Goal: Communication & Community: Share content

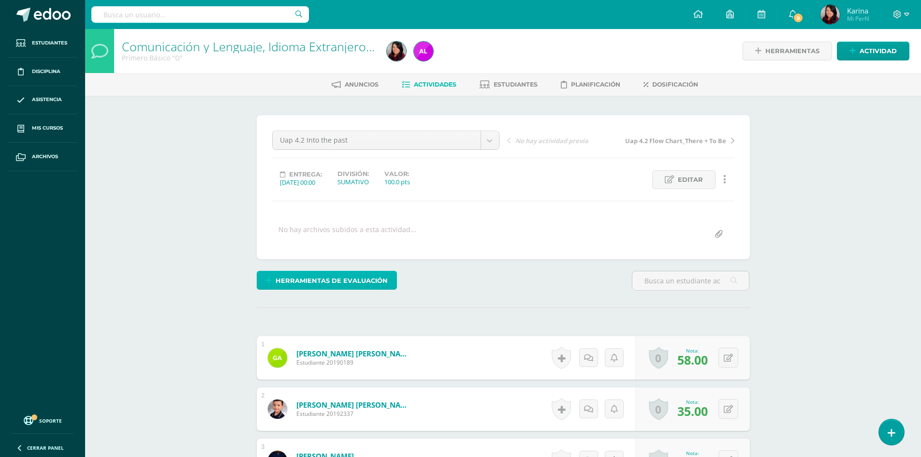
click at [355, 279] on span "Herramientas de evaluación" at bounding box center [332, 281] width 112 height 18
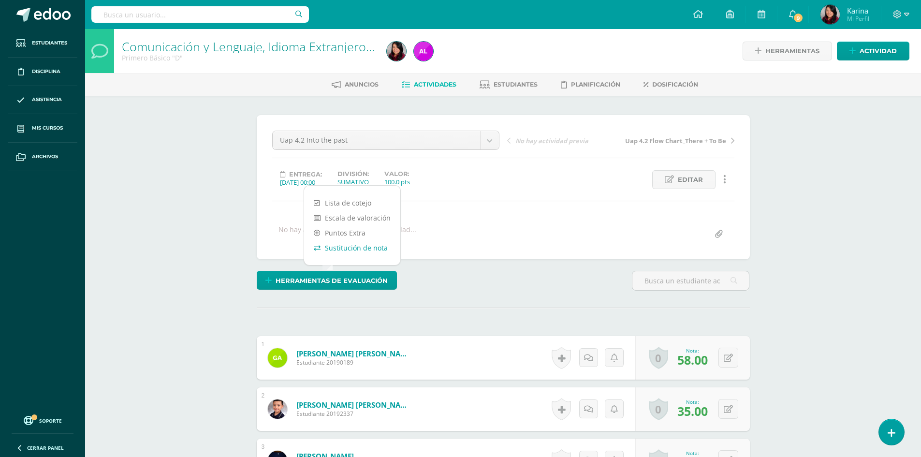
click at [372, 250] on link "Sustitución de nota" at bounding box center [352, 247] width 96 height 15
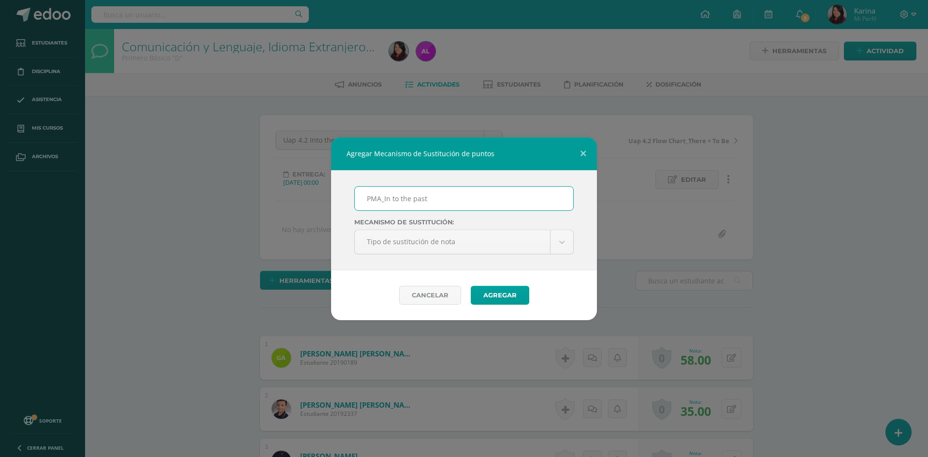
type input "PMA_In to the past"
click at [555, 216] on div "PMA_In to the past Mecanismo de sustitución: Tipo de sustitución de nota Tipo d…" at bounding box center [464, 220] width 266 height 100
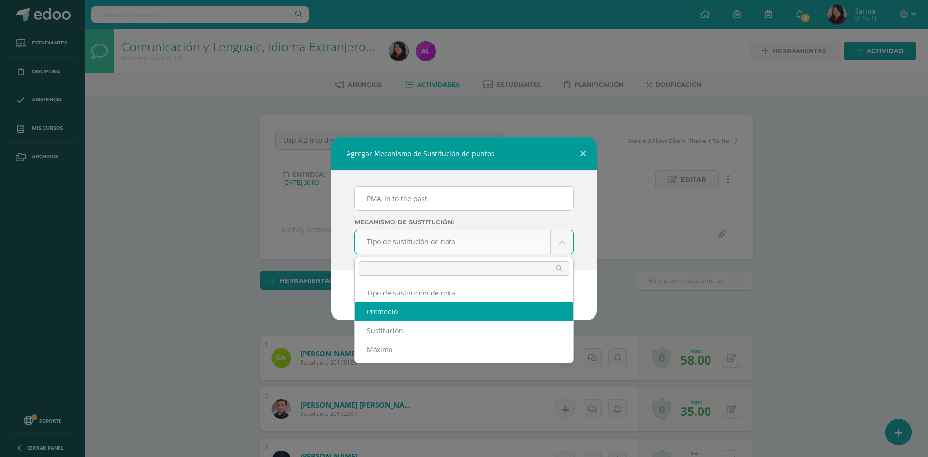
select select "average"
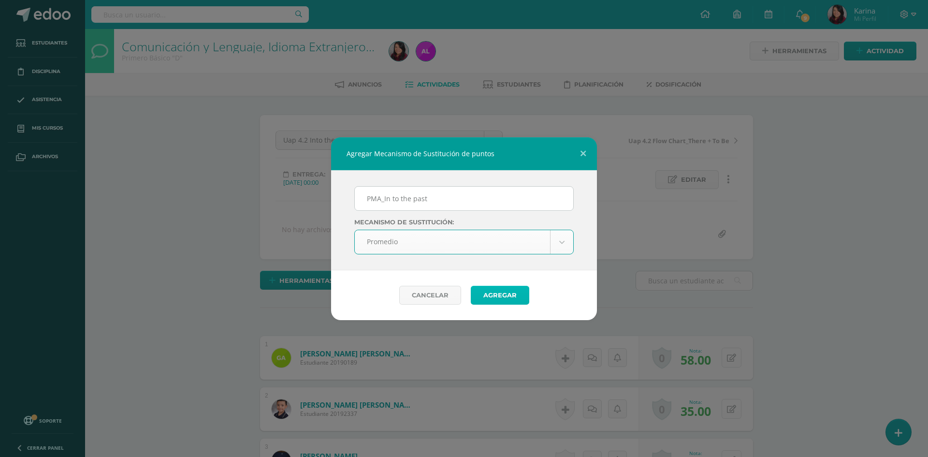
click at [516, 298] on button "Agregar" at bounding box center [500, 295] width 59 height 19
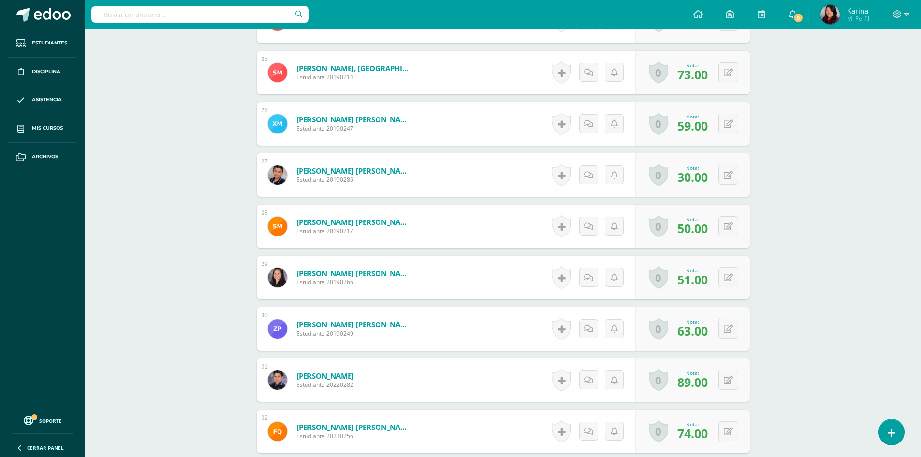
scroll to position [1506, 0]
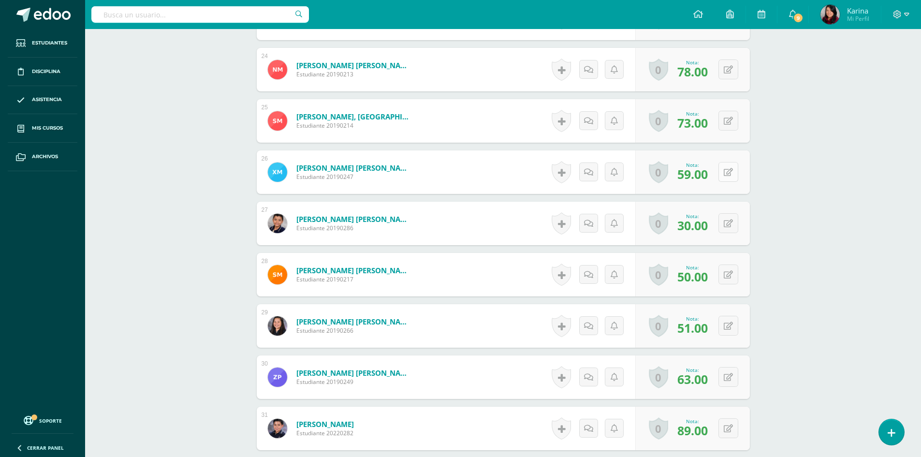
click at [726, 176] on button at bounding box center [728, 172] width 20 height 20
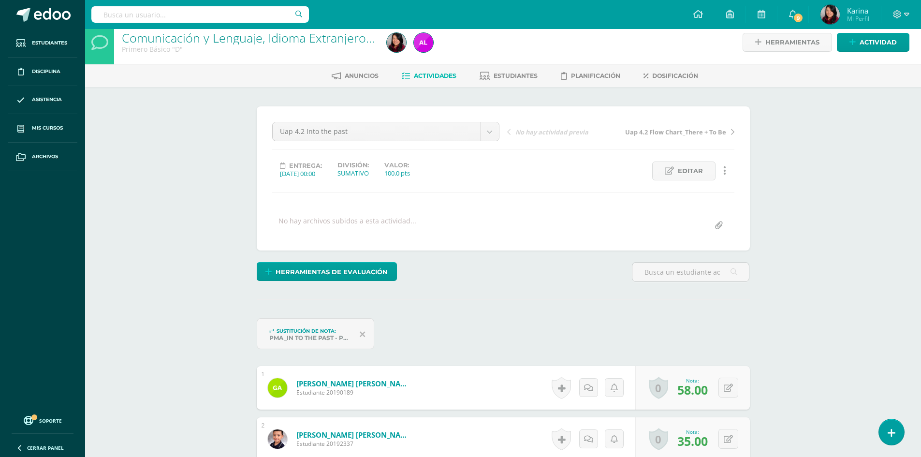
scroll to position [7, 0]
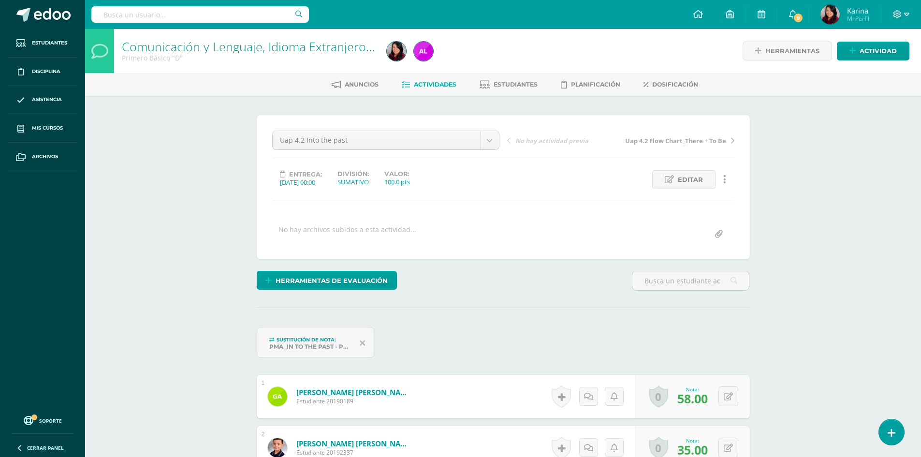
scroll to position [0, 0]
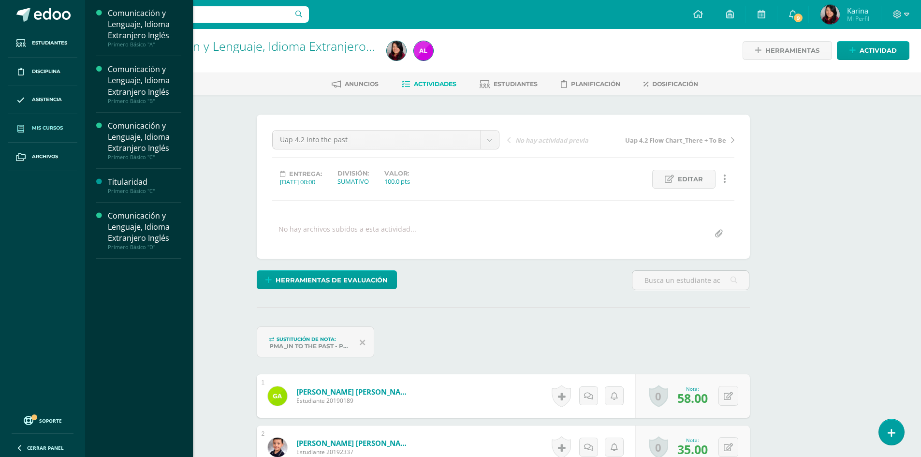
click at [64, 121] on link "Mis cursos" at bounding box center [43, 128] width 70 height 29
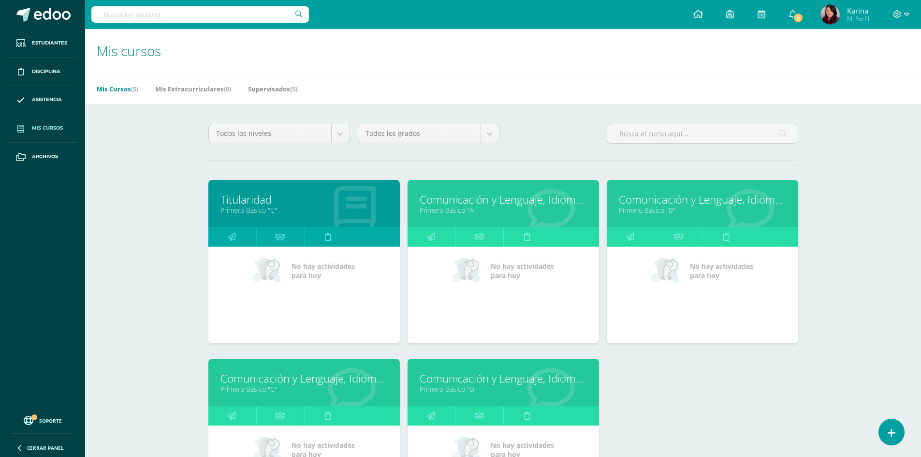
click at [559, 389] on link "Primero Básico "D"" at bounding box center [503, 388] width 167 height 9
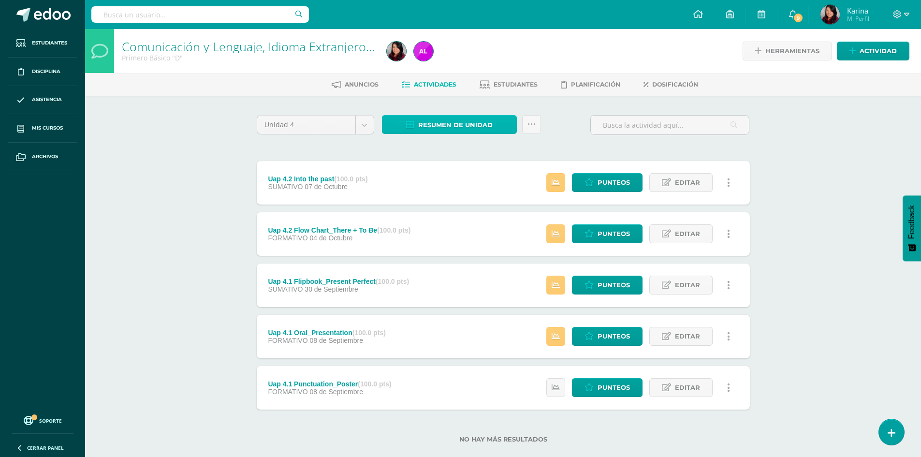
click at [476, 130] on span "Resumen de unidad" at bounding box center [455, 125] width 74 height 18
click at [470, 125] on span "Resumen de unidad" at bounding box center [455, 125] width 74 height 18
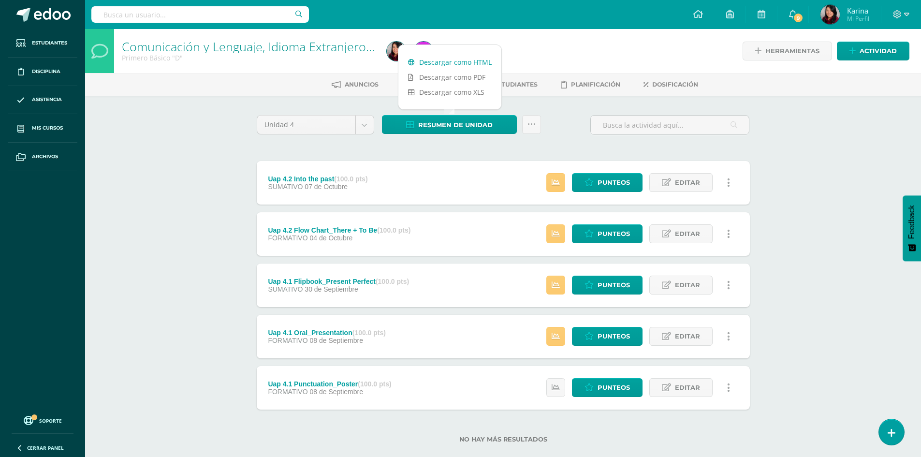
click at [481, 64] on link "Descargar como HTML" at bounding box center [449, 62] width 103 height 15
click at [464, 62] on link "Descargar como HTML" at bounding box center [449, 62] width 103 height 15
click at [846, 273] on div "Comunicación y Lenguaje, Idioma Extranjero Inglés Primero Básico "D" Herramient…" at bounding box center [503, 251] width 836 height 445
click at [166, 335] on div "Comunicación y Lenguaje, Idioma Extranjero Inglés Primero Básico "D" Herramient…" at bounding box center [503, 251] width 836 height 445
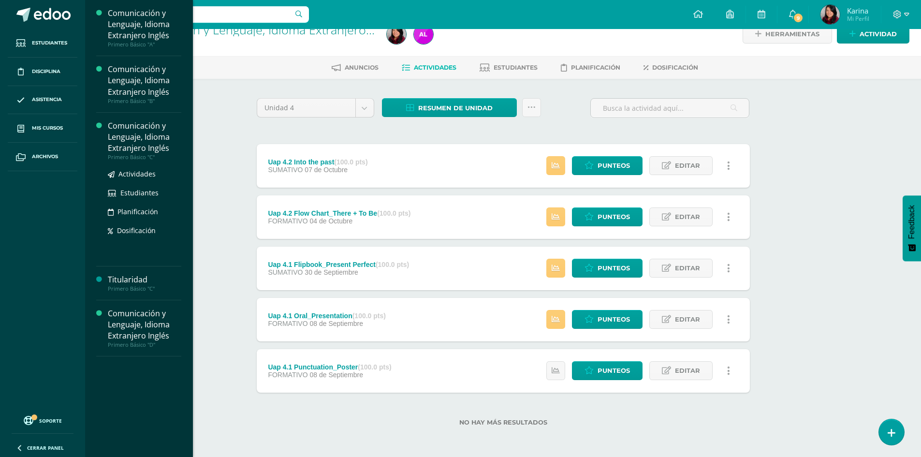
click at [132, 133] on div "Comunicación y Lenguaje, Idioma Extranjero Inglés" at bounding box center [144, 136] width 73 height 33
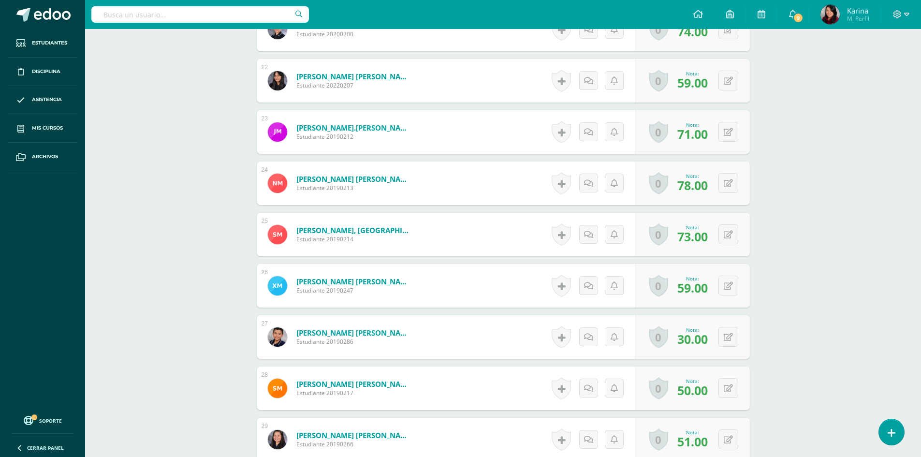
scroll to position [1453, 0]
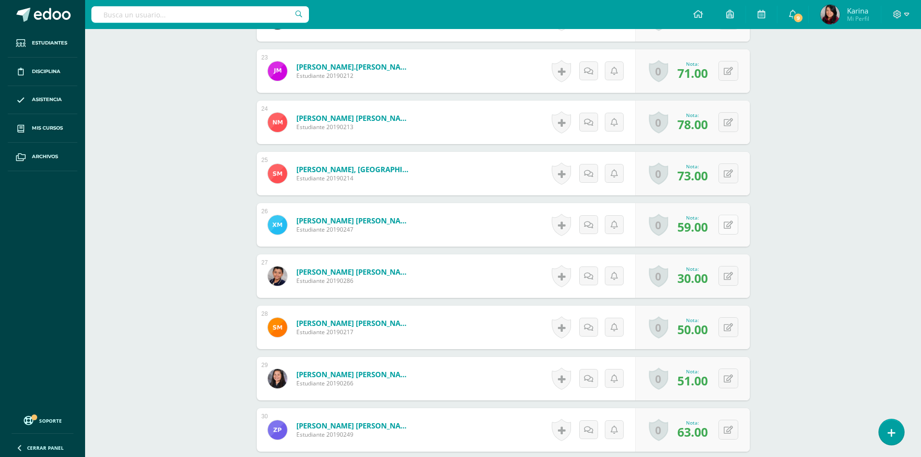
click at [735, 224] on button at bounding box center [728, 225] width 20 height 20
type input "88"
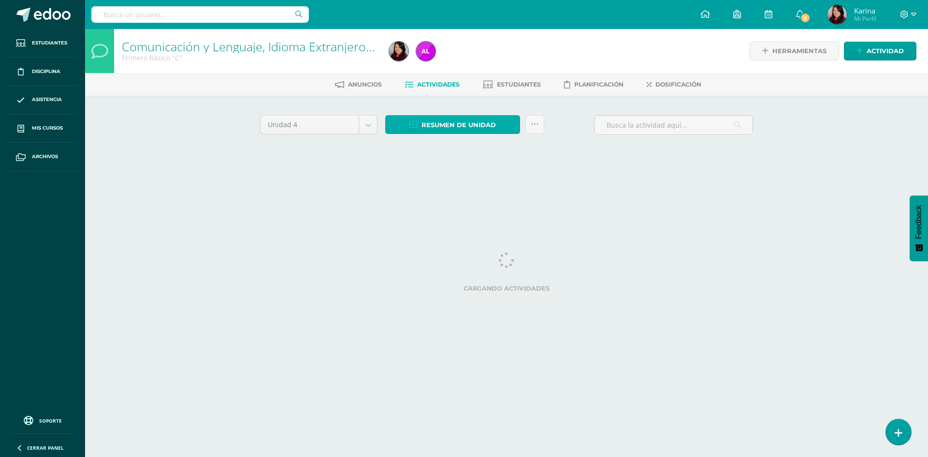
click at [469, 128] on span "Resumen de unidad" at bounding box center [459, 125] width 74 height 18
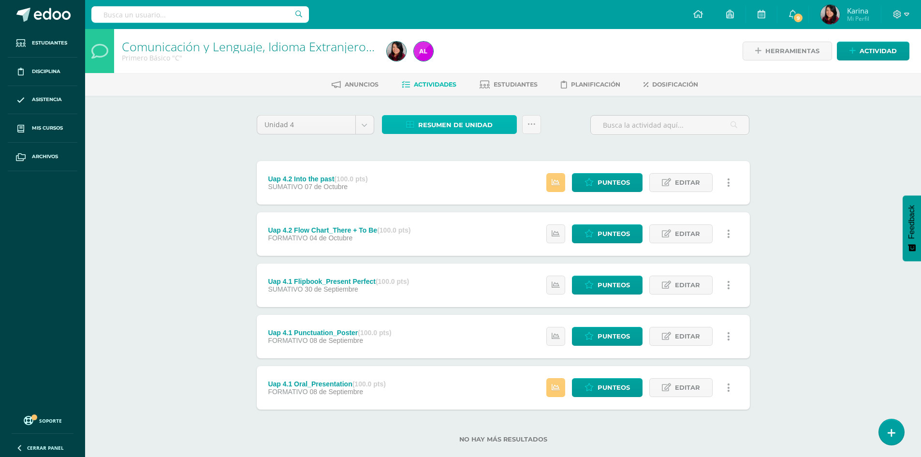
click at [443, 132] on span "Resumen de unidad" at bounding box center [455, 125] width 74 height 18
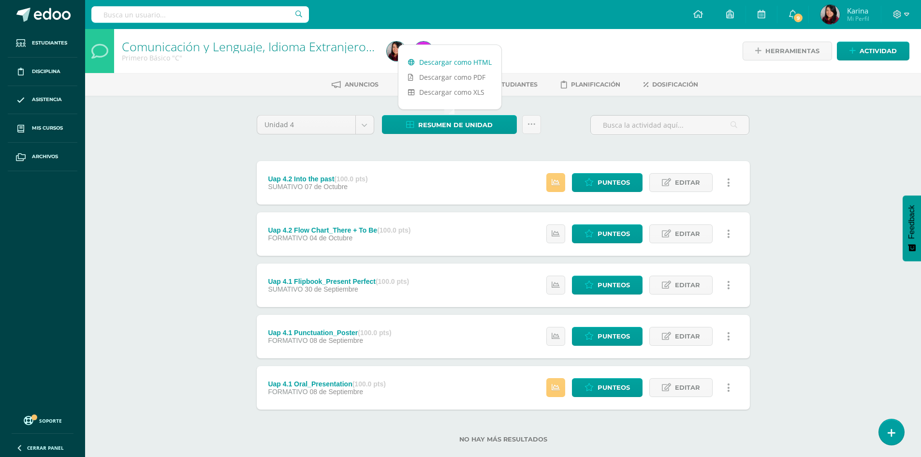
click at [453, 63] on link "Descargar como HTML" at bounding box center [449, 62] width 103 height 15
click at [889, 433] on icon at bounding box center [891, 432] width 9 height 11
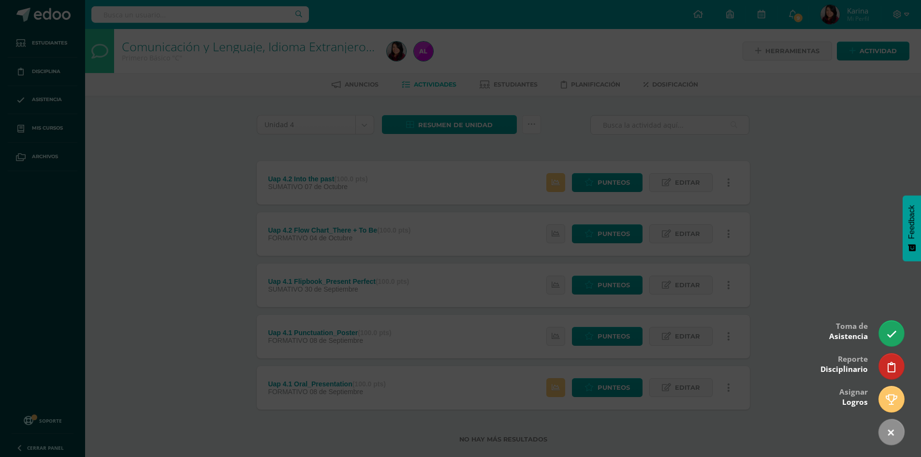
click at [868, 316] on div at bounding box center [460, 228] width 921 height 457
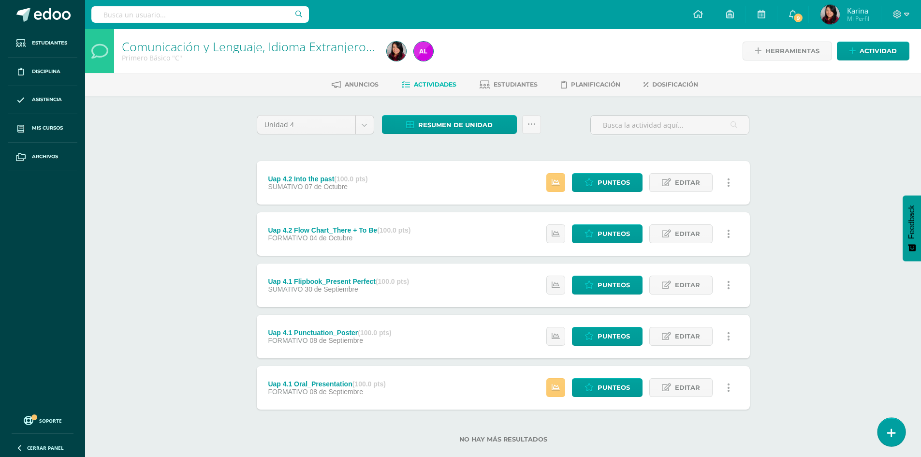
click at [891, 437] on icon at bounding box center [891, 432] width 9 height 11
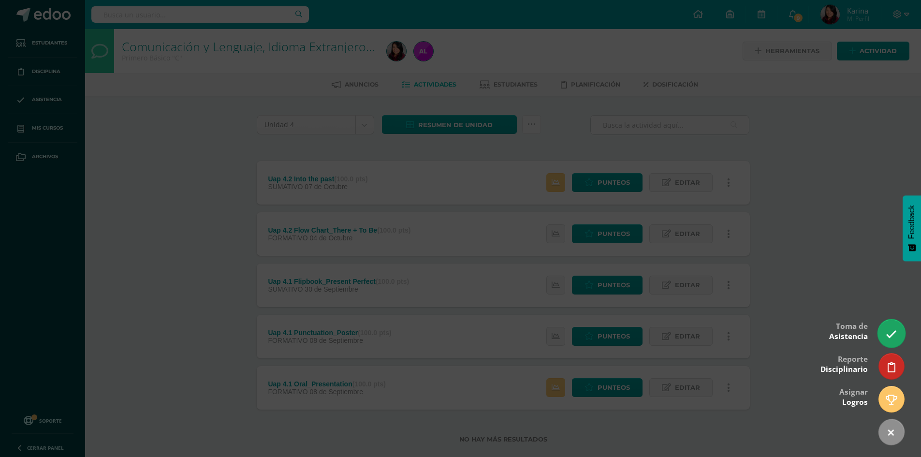
click at [892, 332] on icon at bounding box center [891, 334] width 11 height 11
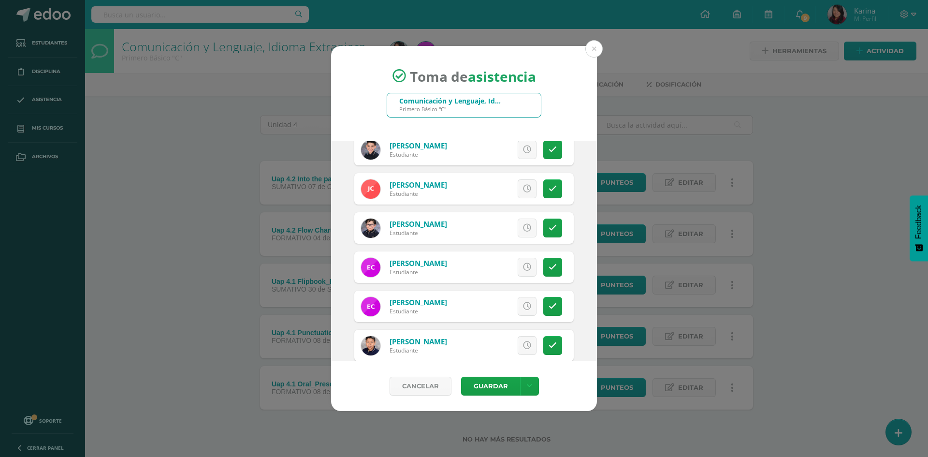
scroll to position [145, 0]
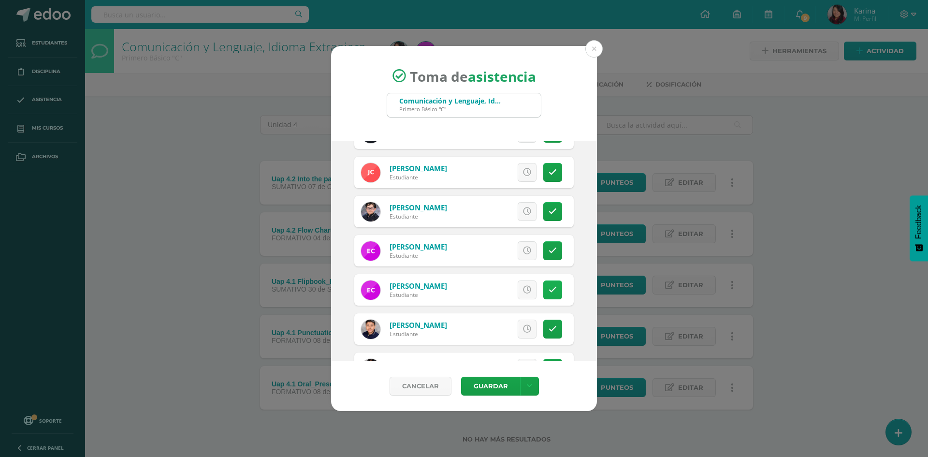
click at [549, 289] on icon at bounding box center [553, 290] width 8 height 8
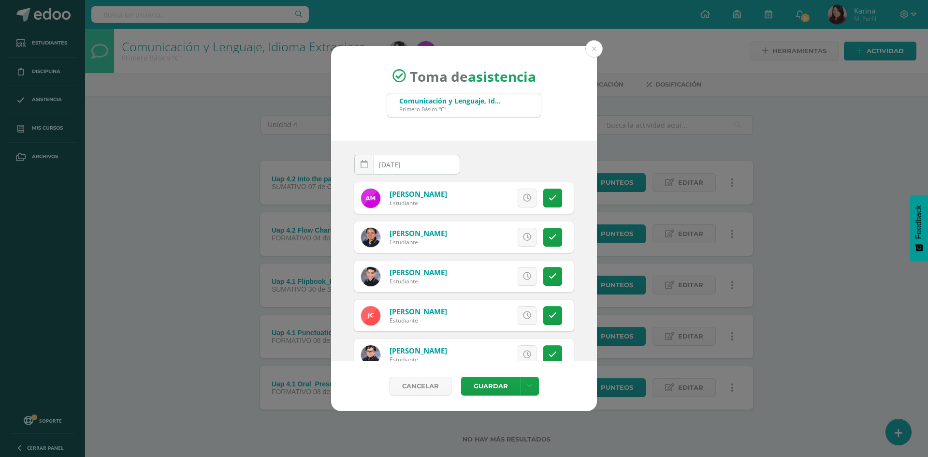
scroll to position [0, 0]
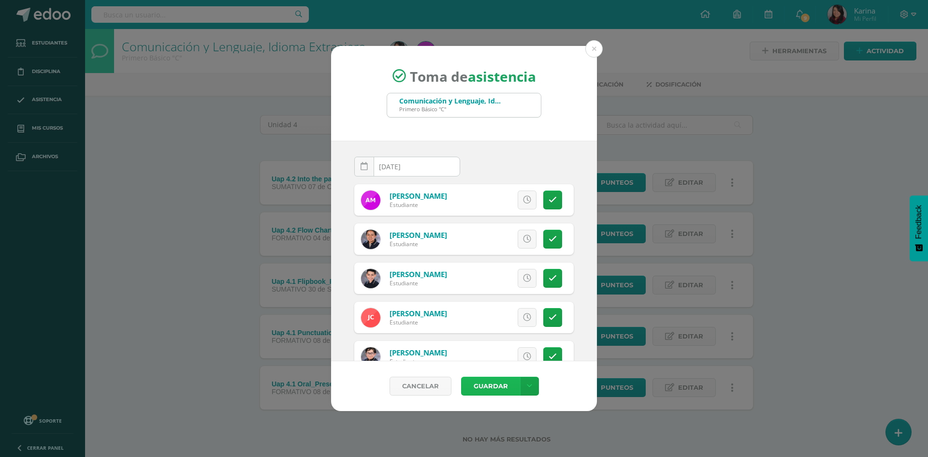
click at [508, 387] on button "Guardar" at bounding box center [490, 386] width 59 height 19
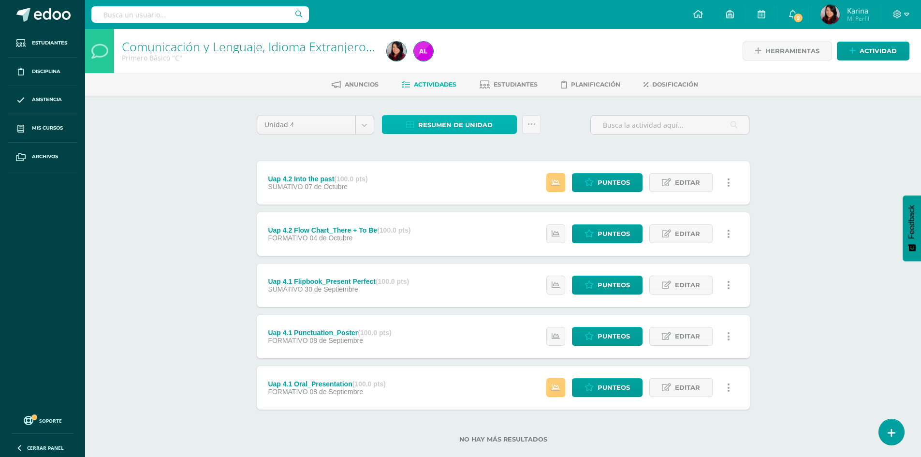
click at [456, 126] on span "Resumen de unidad" at bounding box center [455, 125] width 74 height 18
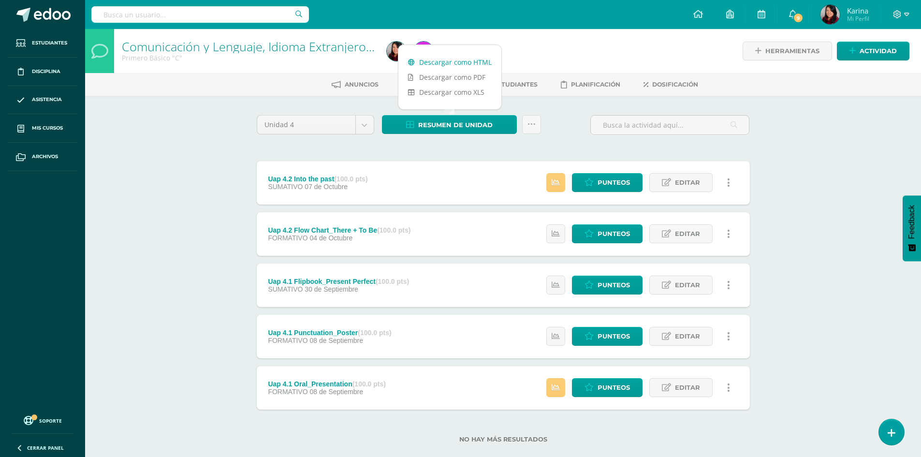
click at [470, 59] on link "Descargar como HTML" at bounding box center [449, 62] width 103 height 15
click at [624, 233] on span "Punteos" at bounding box center [614, 234] width 32 height 18
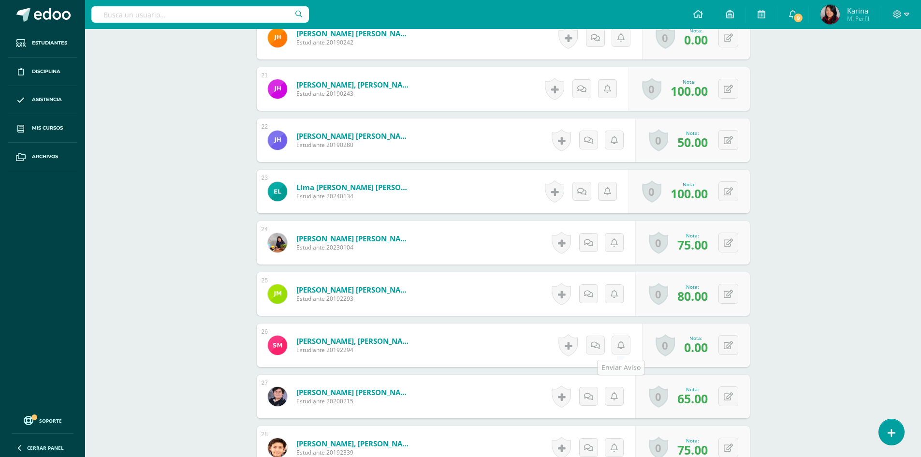
scroll to position [1303, 0]
click at [726, 346] on button at bounding box center [728, 345] width 20 height 20
type input "30"
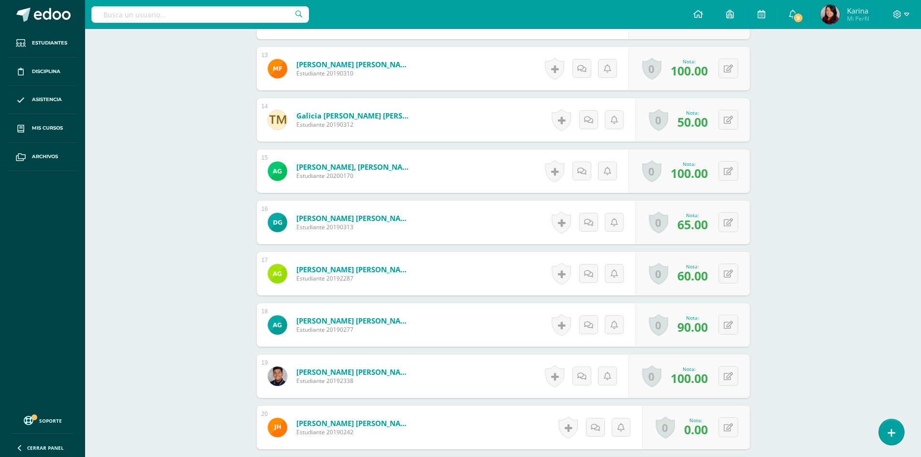
scroll to position [820, 0]
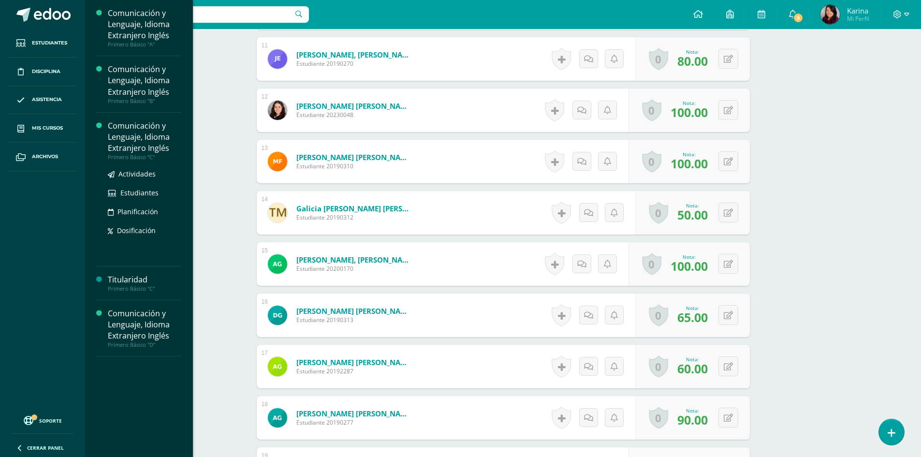
click at [127, 141] on div "Comunicación y Lenguaje, Idioma Extranjero Inglés" at bounding box center [144, 136] width 73 height 33
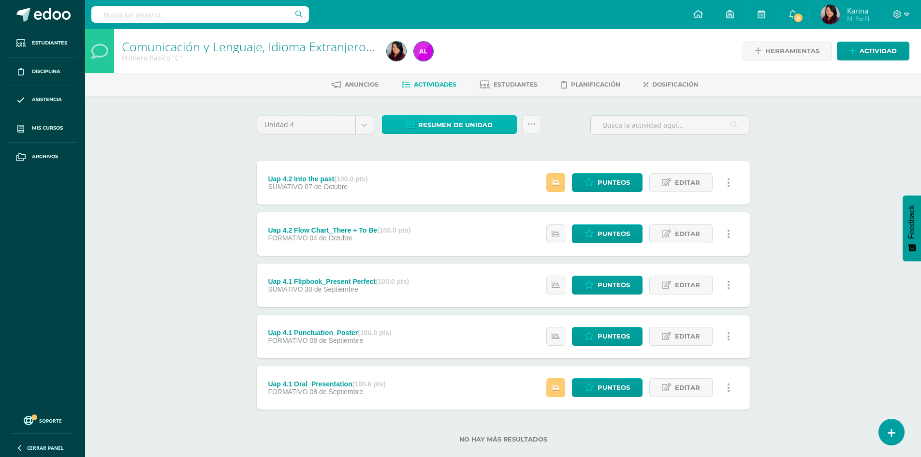
click at [438, 117] on span "Resumen de unidad" at bounding box center [455, 125] width 74 height 18
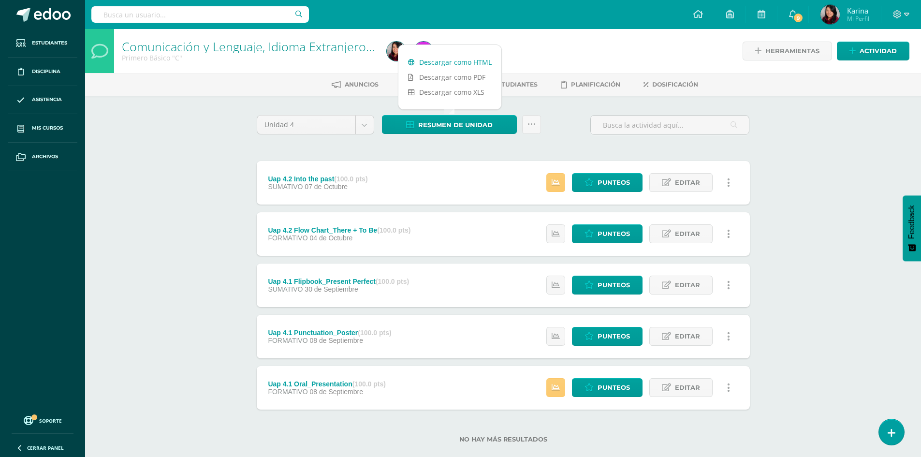
click at [450, 61] on link "Descargar como HTML" at bounding box center [449, 62] width 103 height 15
click at [175, 290] on div "Comunicación y Lenguaje, Idioma Extranjero Inglés Primero Básico "C" Herramient…" at bounding box center [503, 251] width 836 height 445
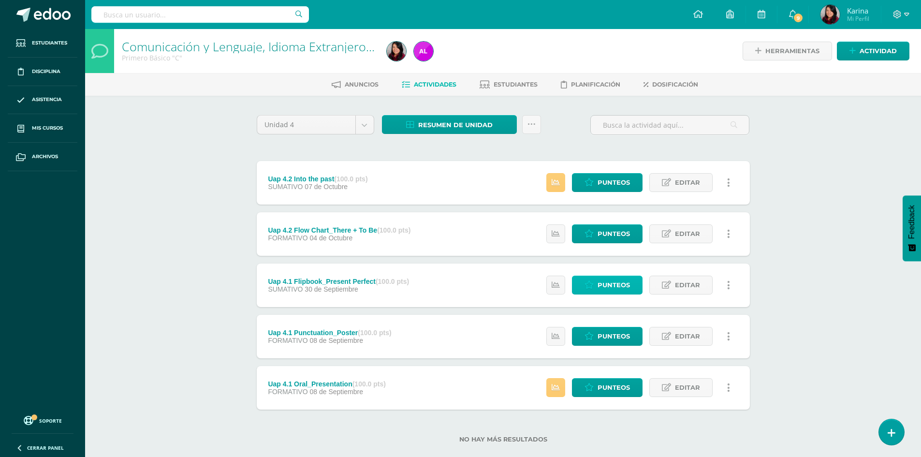
click at [608, 276] on span "Punteos" at bounding box center [614, 285] width 32 height 18
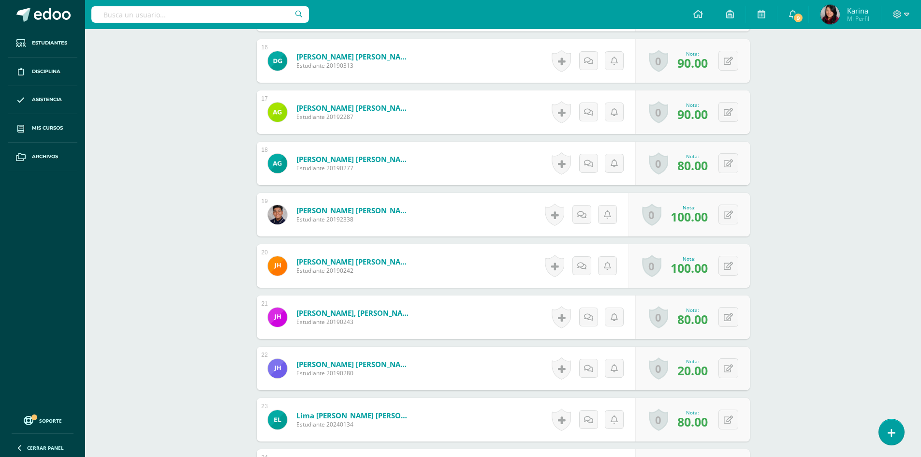
scroll to position [1057, 0]
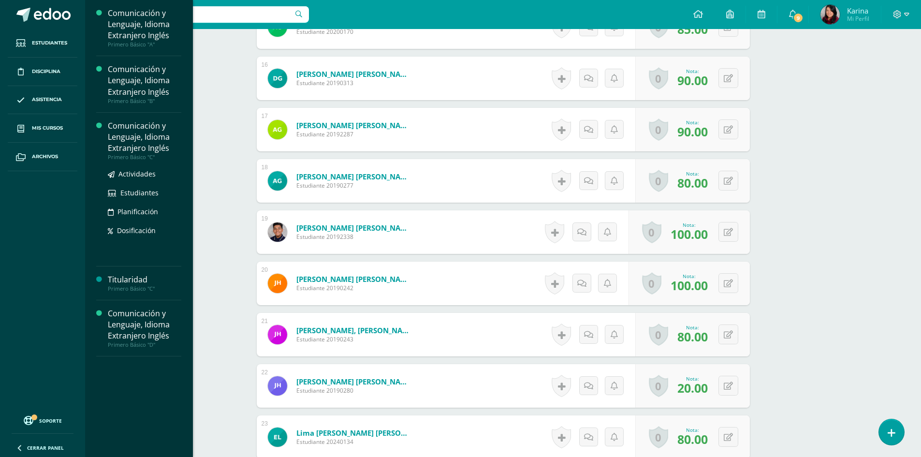
click at [121, 137] on div "Comunicación y Lenguaje, Idioma Extranjero Inglés" at bounding box center [144, 136] width 73 height 33
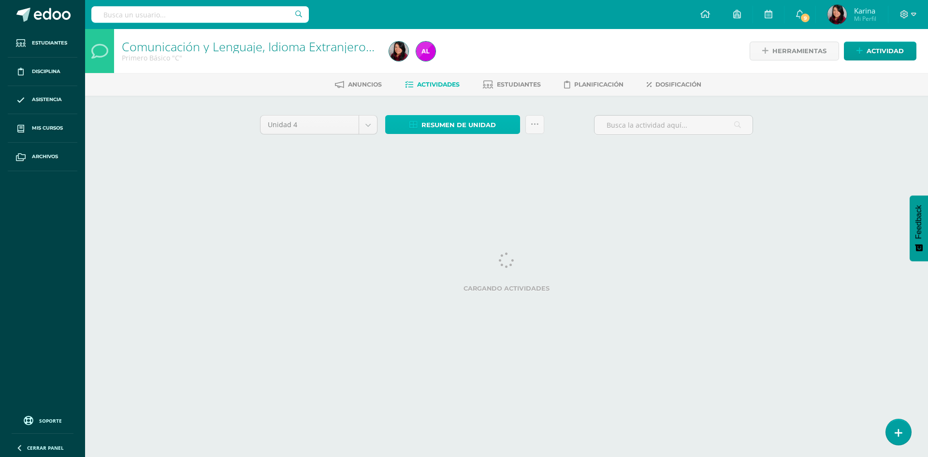
click at [471, 124] on span "Resumen de unidad" at bounding box center [459, 125] width 74 height 18
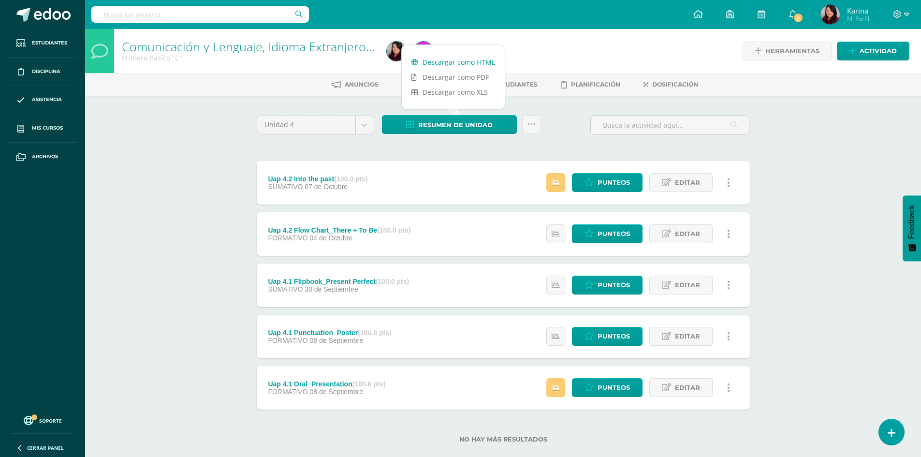
click at [447, 66] on link "Descargar como HTML" at bounding box center [453, 62] width 103 height 15
click at [121, 230] on div "Comunicación y Lenguaje, Idioma Extranjero Inglés Primero Básico "C" Herramient…" at bounding box center [503, 251] width 836 height 445
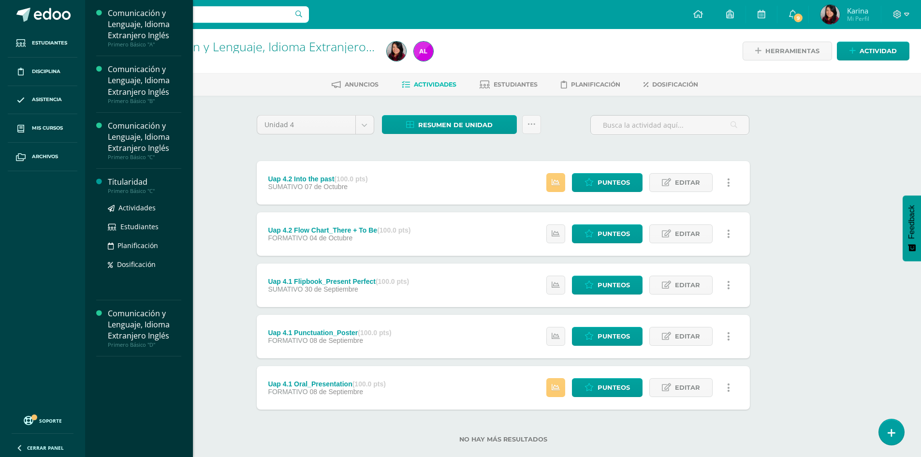
click at [154, 185] on div "Titularidad" at bounding box center [144, 181] width 73 height 11
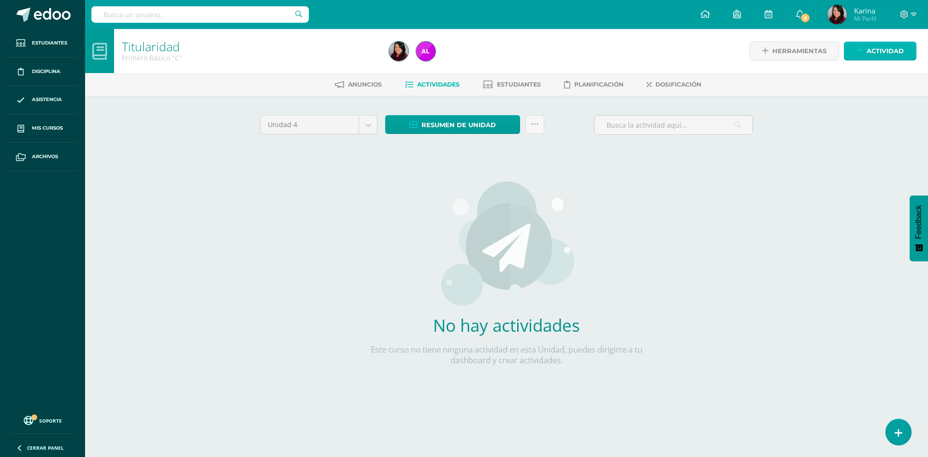
click at [879, 54] on span "Actividad" at bounding box center [885, 51] width 37 height 18
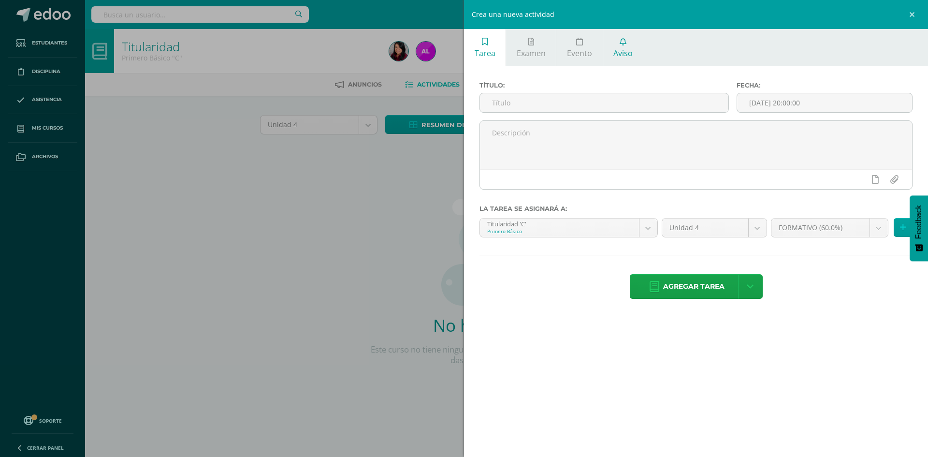
click at [623, 56] on span "Aviso" at bounding box center [623, 53] width 19 height 11
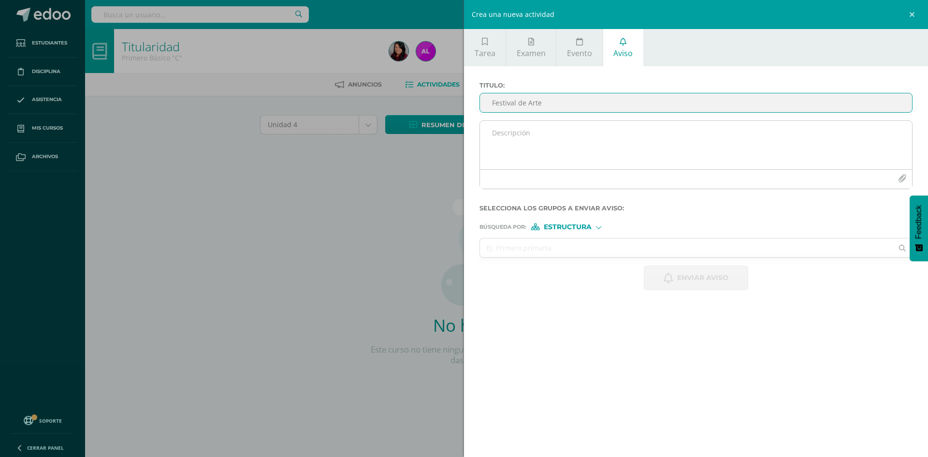
type input "Festival de Arte"
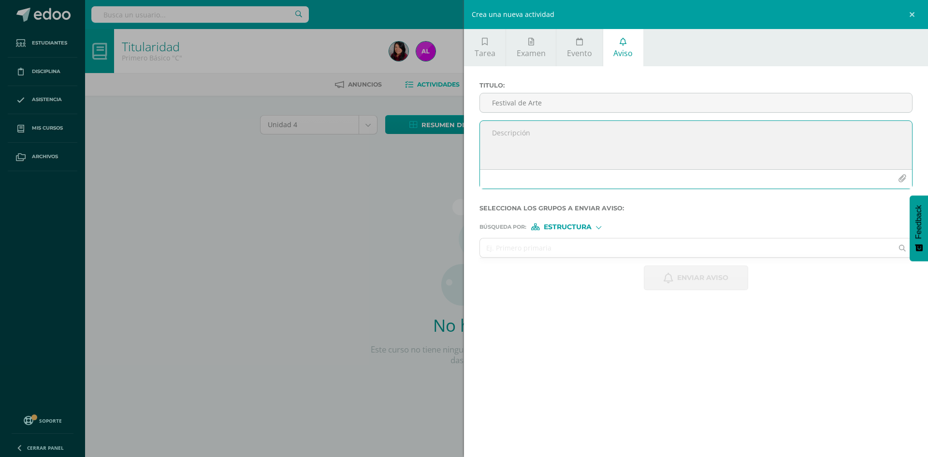
click at [662, 135] on textarea at bounding box center [696, 145] width 432 height 48
paste textarea "Loremipsu dolorsitame: Consect ad elitse d eiusmod tempor. Inc utla etdol ma al…"
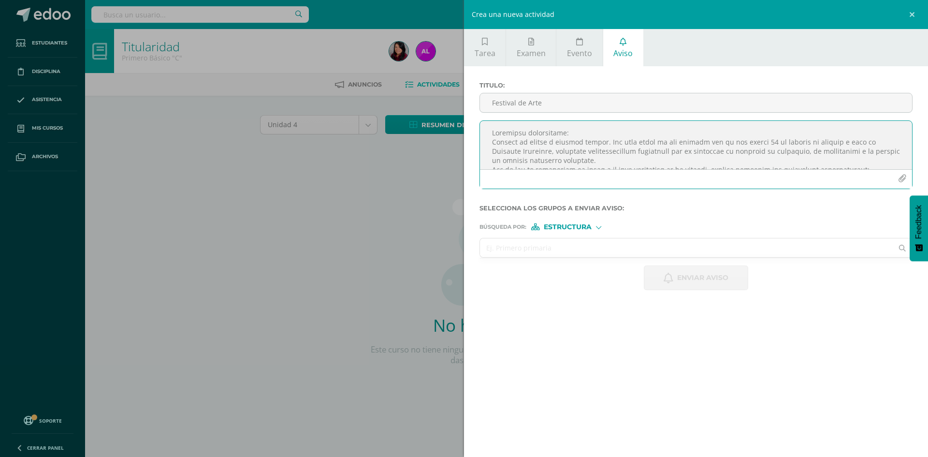
type textarea "Loremipsu dolorsitame: Consect ad elitse d eiusmod tempor. Inc utla etdol ma al…"
click at [582, 241] on input "text" at bounding box center [686, 247] width 413 height 19
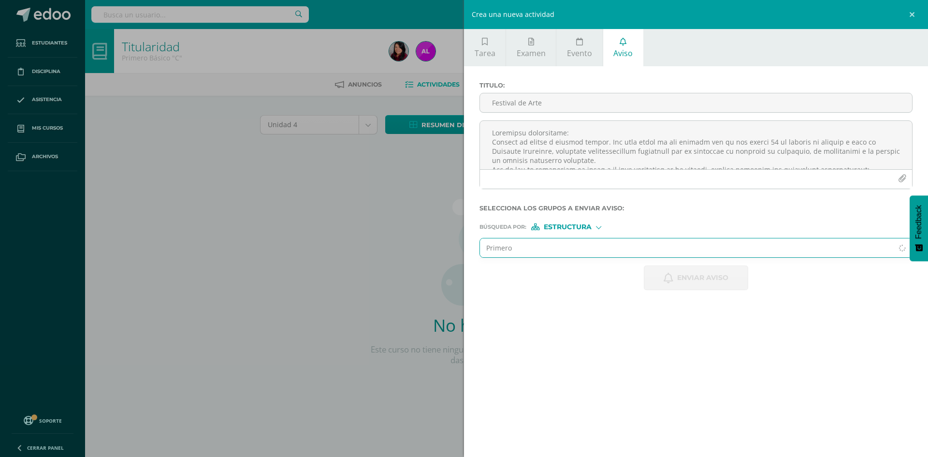
type input "Primero"
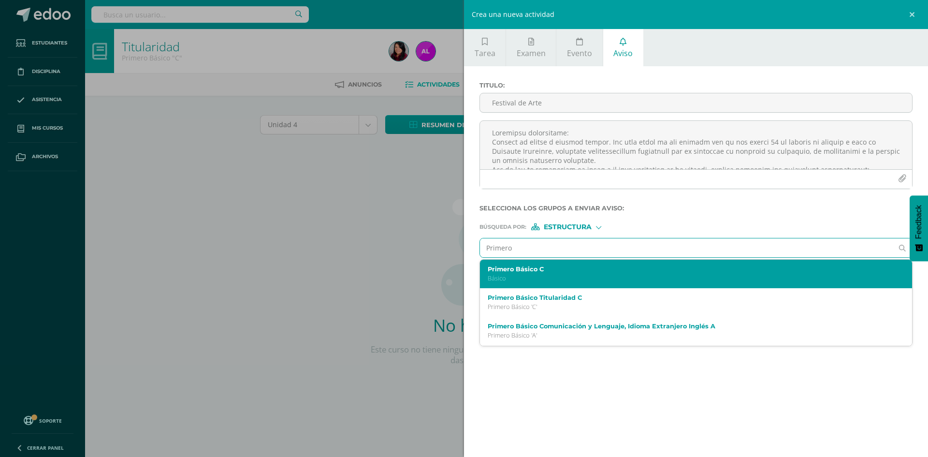
click at [587, 260] on div "Primero Básico C Básico" at bounding box center [696, 274] width 432 height 29
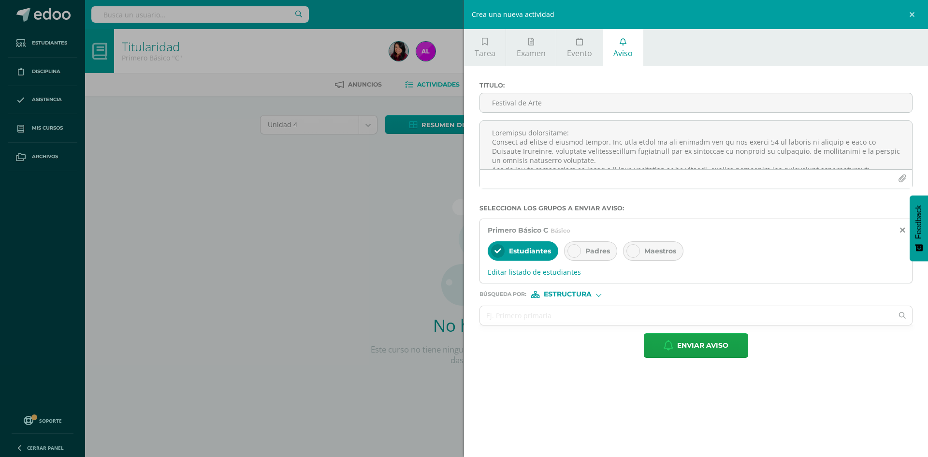
click at [630, 249] on icon at bounding box center [633, 251] width 7 height 7
click at [606, 308] on input "text" at bounding box center [686, 315] width 413 height 19
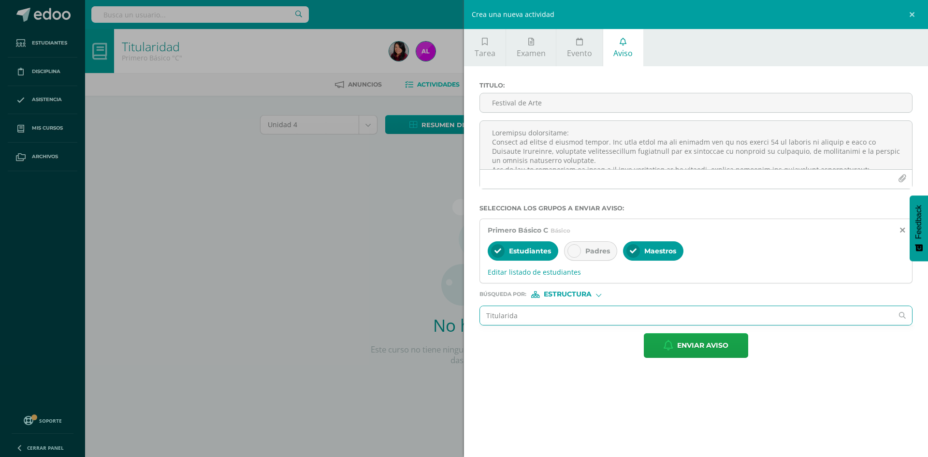
type input "Titularidad"
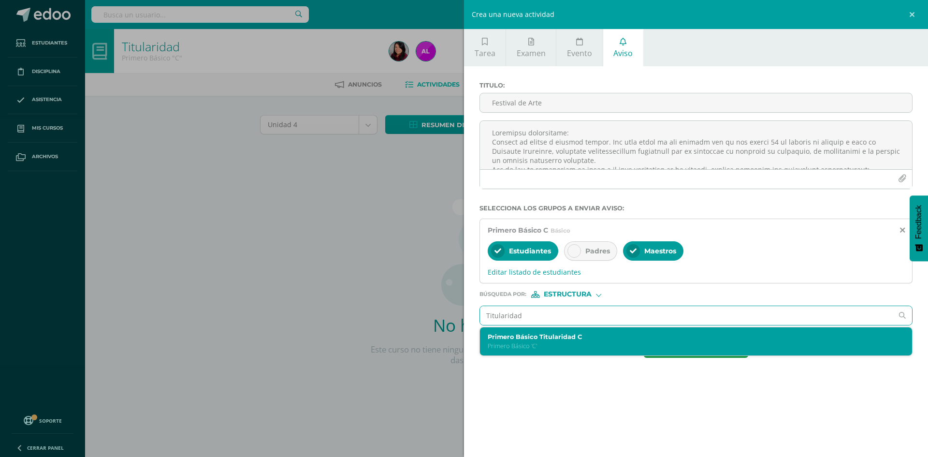
click at [605, 331] on div "Primero Básico Titularidad C Primero Básico 'C'" at bounding box center [696, 341] width 432 height 29
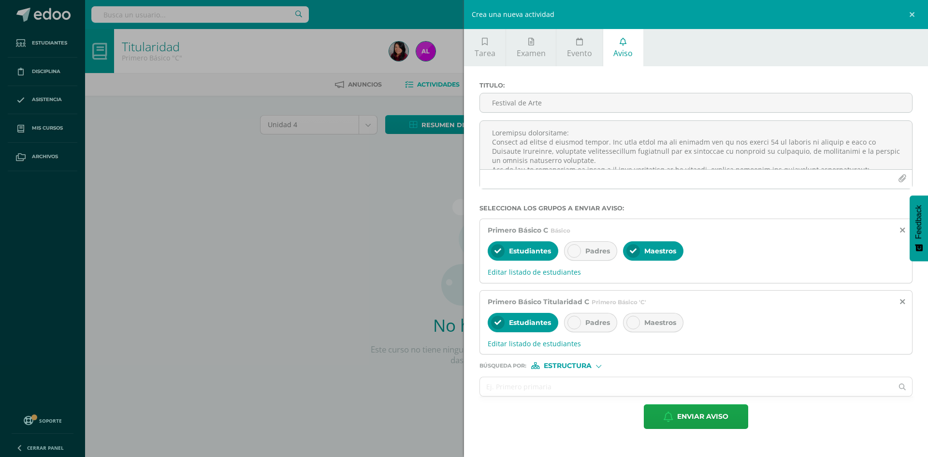
click at [638, 317] on div "Maestros" at bounding box center [653, 322] width 60 height 19
click at [682, 412] on span "Enviar aviso" at bounding box center [702, 417] width 51 height 24
